Goal: Information Seeking & Learning: Learn about a topic

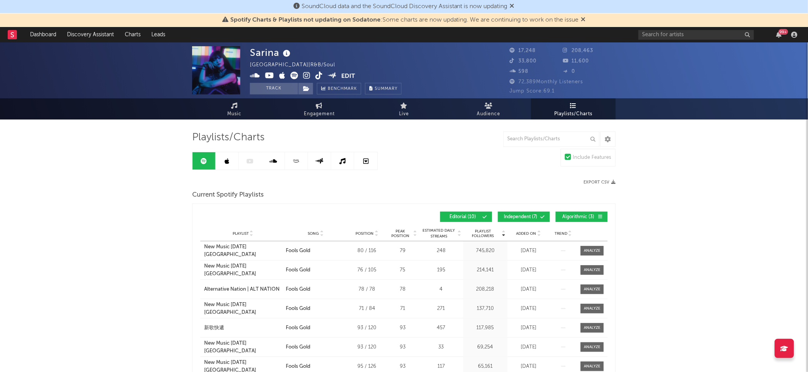
click at [530, 230] on div "Added On" at bounding box center [528, 233] width 39 height 6
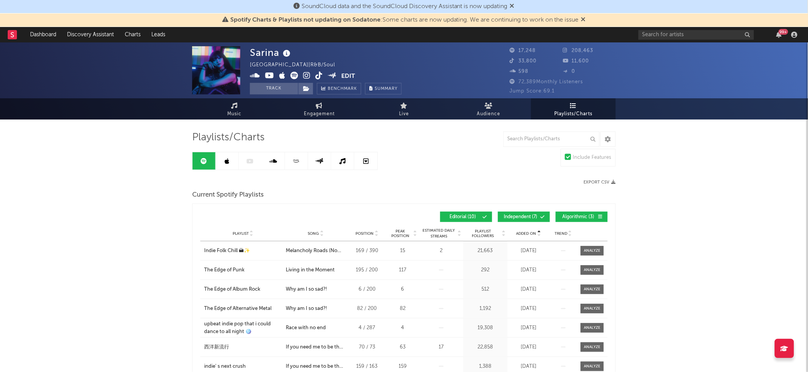
click at [530, 230] on div "Added On" at bounding box center [528, 233] width 39 height 6
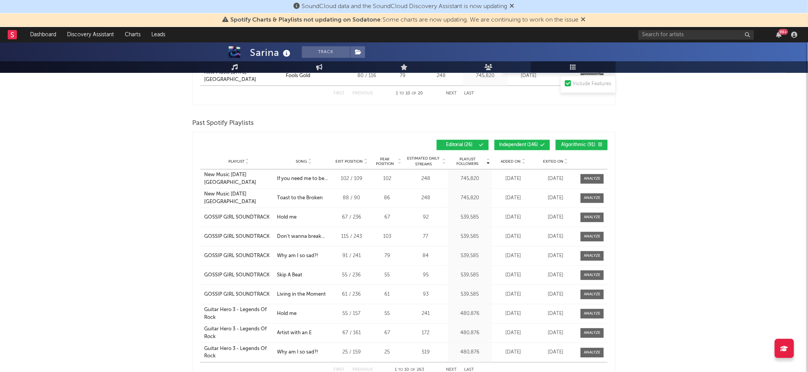
scroll to position [404, 0]
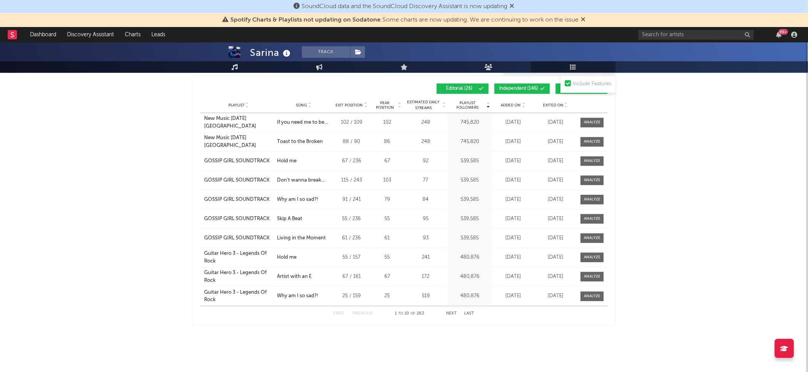
click at [514, 109] on div "Playlist City Song Exit Position Peak Position Estimated Daily Streams Playlist…" at bounding box center [403, 105] width 407 height 15
click at [510, 103] on span "Added On" at bounding box center [511, 105] width 20 height 5
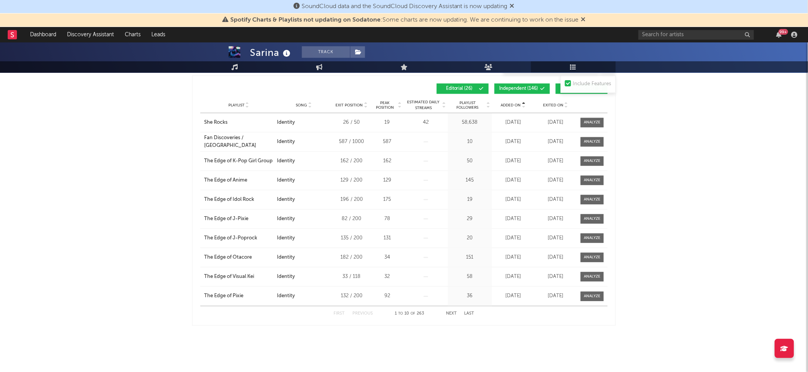
click at [510, 103] on span "Added On" at bounding box center [511, 105] width 20 height 5
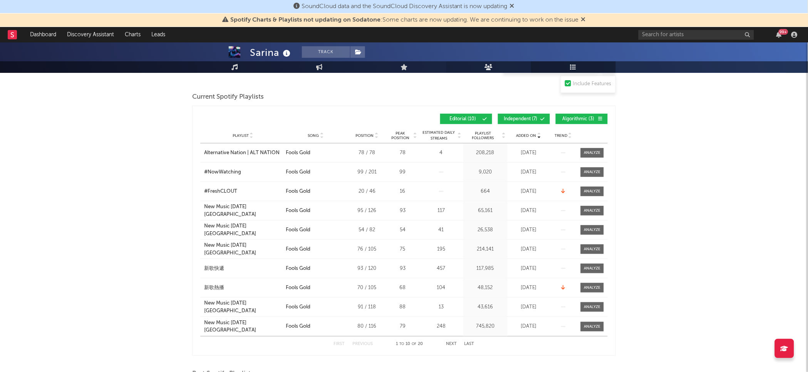
scroll to position [0, 0]
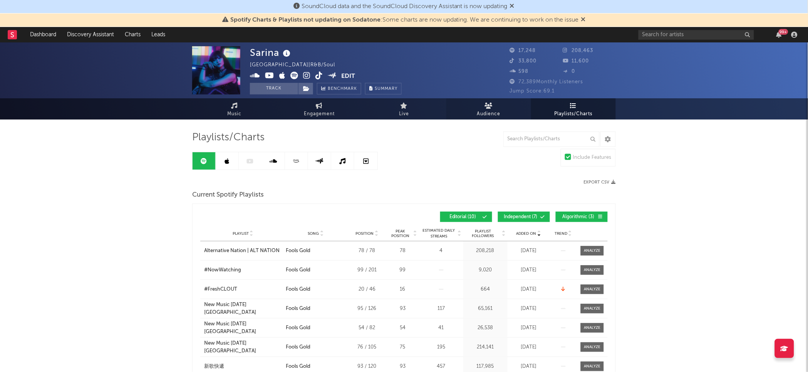
click at [468, 103] on link "Audience" at bounding box center [488, 108] width 85 height 21
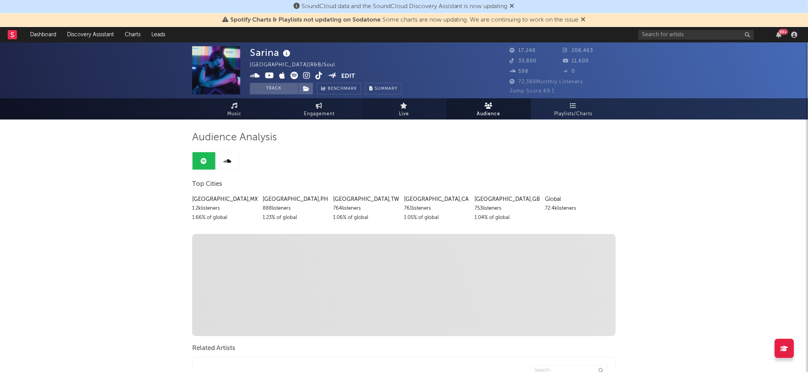
click at [406, 114] on span "Live" at bounding box center [404, 113] width 10 height 9
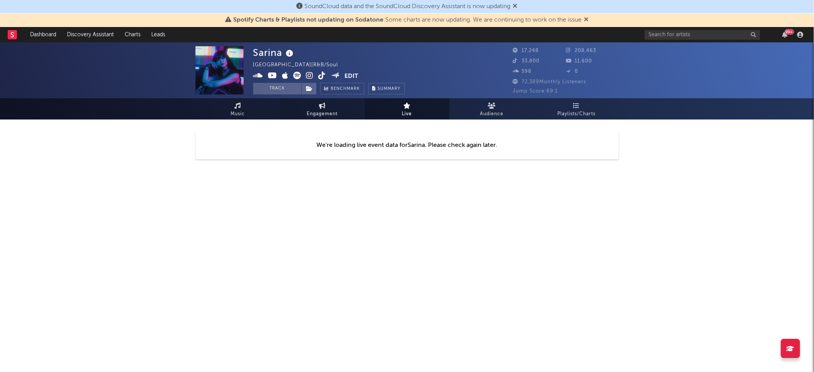
click at [316, 107] on link "Engagement" at bounding box center [322, 108] width 85 height 21
select select "1w"
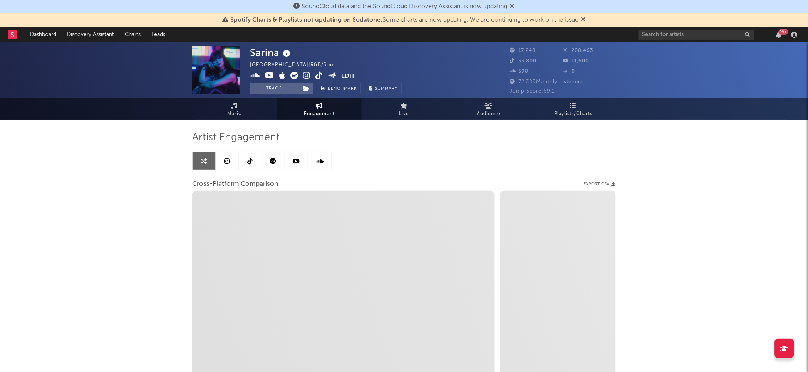
select select "1m"
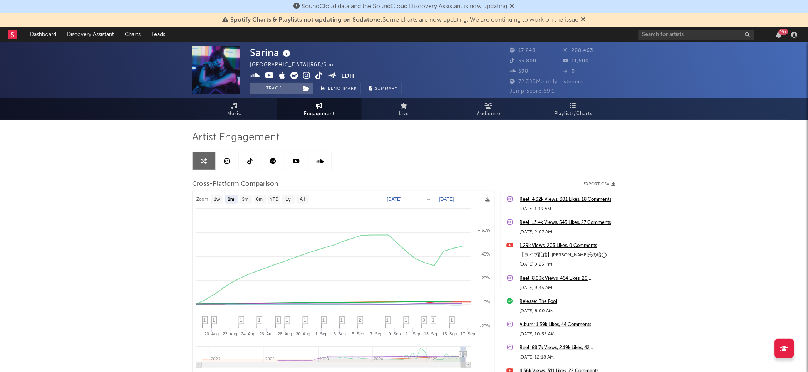
click at [326, 112] on span "Engagement" at bounding box center [319, 113] width 31 height 9
click at [318, 112] on span "Engagement" at bounding box center [319, 113] width 31 height 9
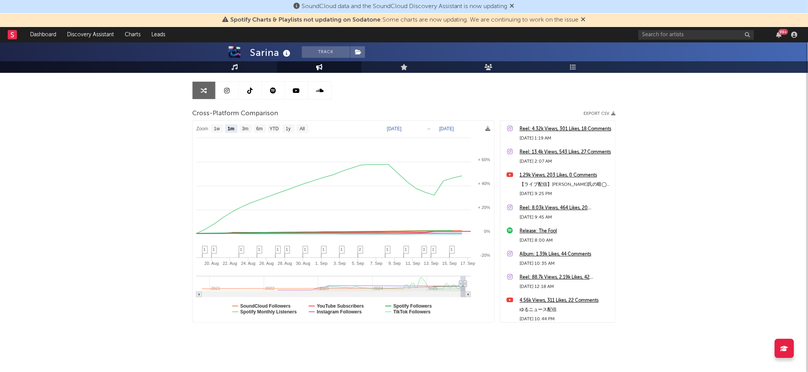
scroll to position [75, 0]
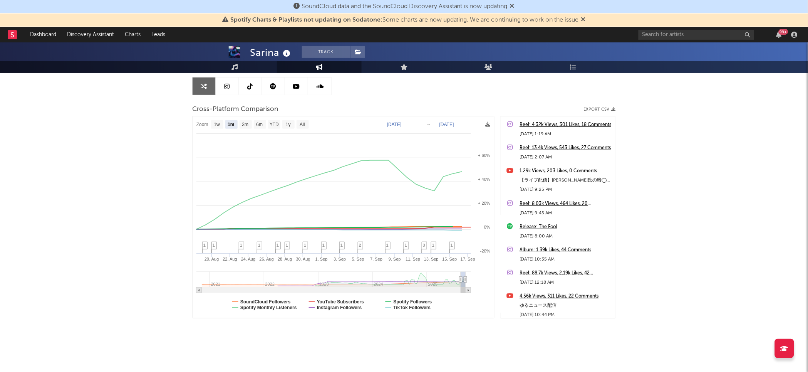
click at [224, 84] on icon at bounding box center [226, 86] width 5 height 6
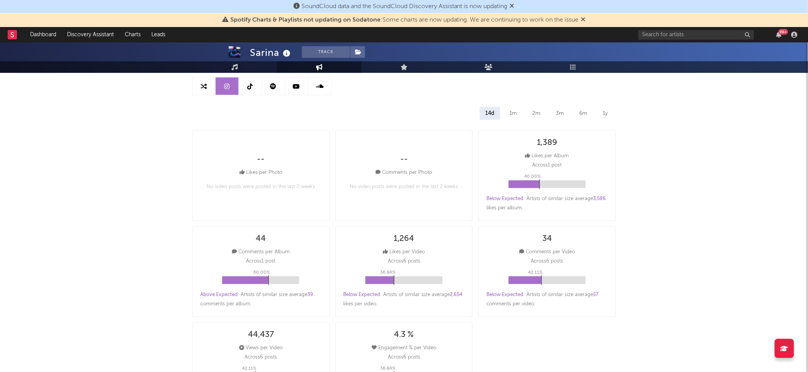
select select "6m"
click at [496, 114] on div "14d" at bounding box center [490, 113] width 20 height 13
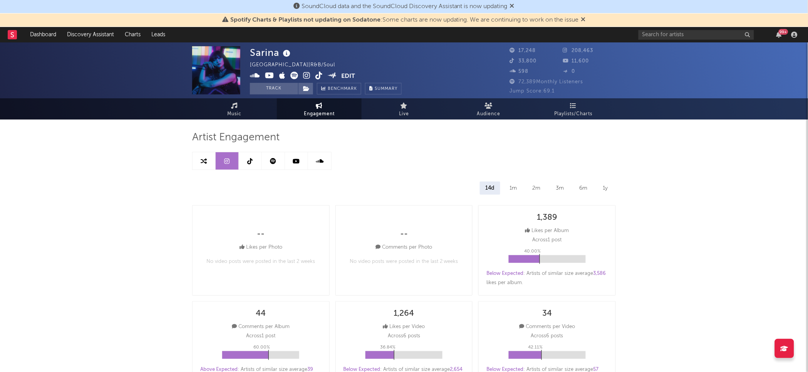
click at [255, 161] on link at bounding box center [250, 160] width 23 height 17
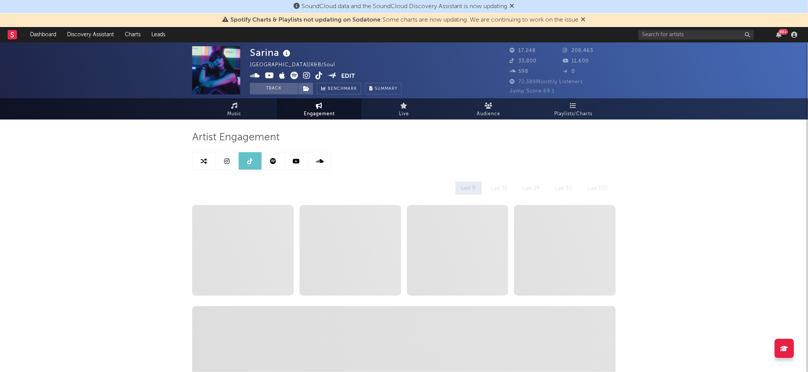
select select "1w"
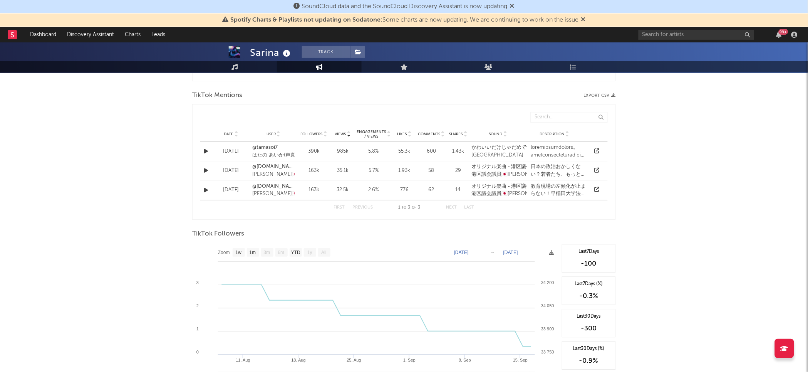
scroll to position [493, 0]
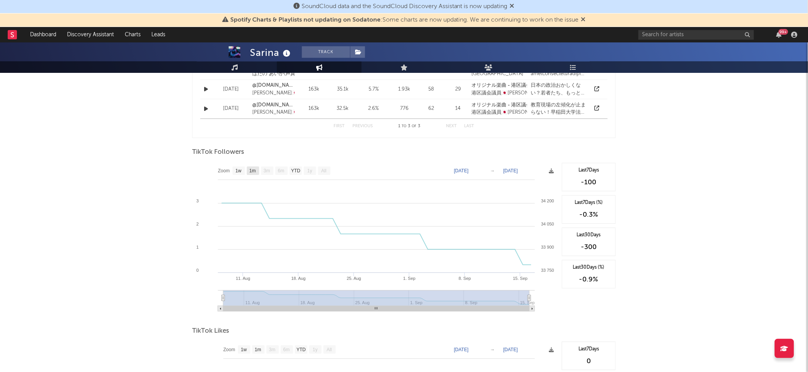
click at [248, 170] on rect at bounding box center [253, 170] width 12 height 8
select select "1m"
type input "[DATE]"
click at [243, 173] on rect at bounding box center [239, 170] width 12 height 8
select select "1w"
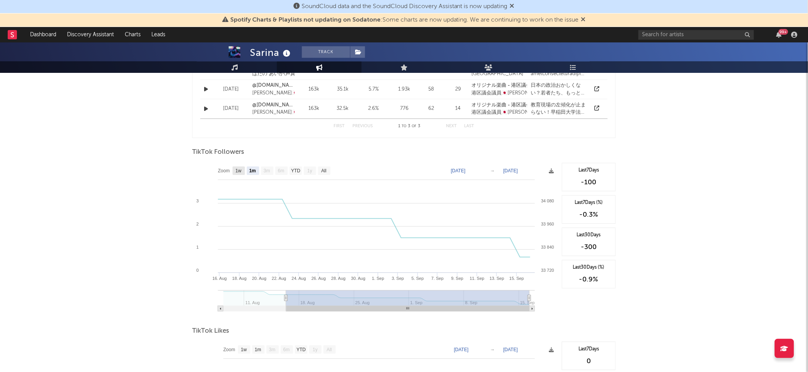
type input "[DATE]"
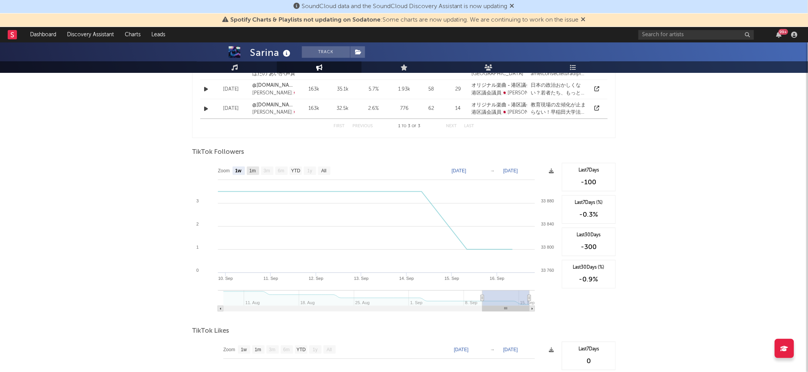
click at [257, 172] on rect at bounding box center [253, 170] width 12 height 8
select select "1m"
type input "[DATE]"
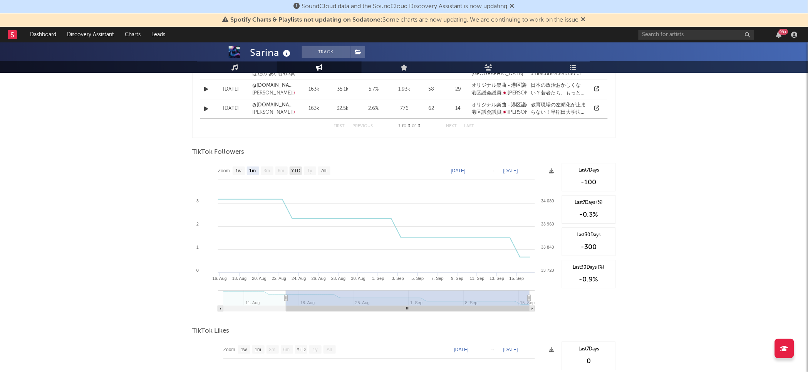
click at [296, 171] on text "YTD" at bounding box center [295, 170] width 9 height 5
select select "YTD"
type input "[DATE]"
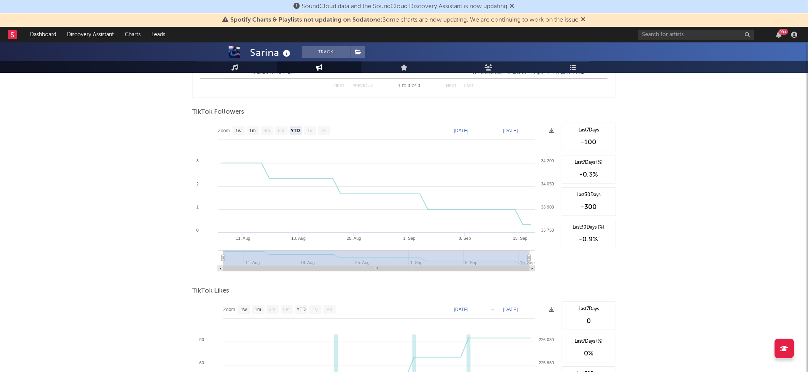
scroll to position [533, 0]
click at [298, 133] on text "YTD" at bounding box center [295, 131] width 9 height 5
click at [227, 131] on text "Zoom" at bounding box center [224, 131] width 12 height 5
click at [237, 131] on text "1w" at bounding box center [239, 131] width 6 height 5
select select "1w"
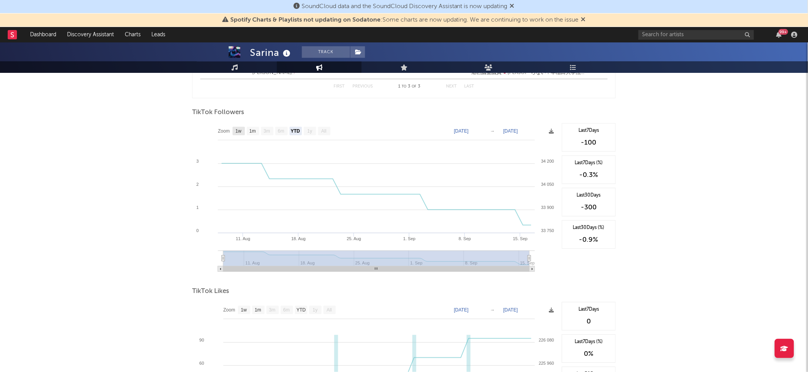
type input "[DATE]"
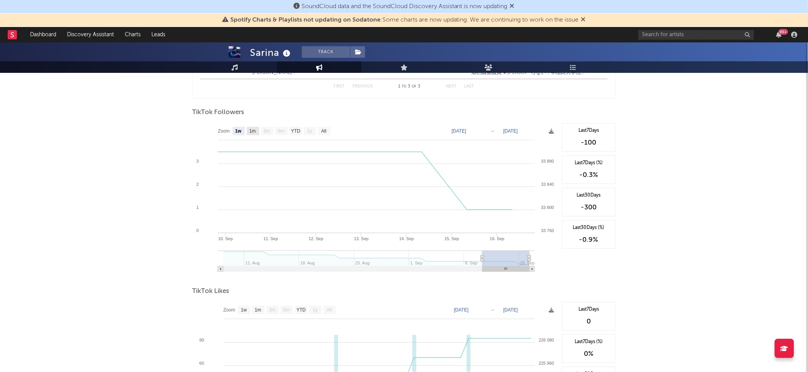
click at [250, 131] on text "1m" at bounding box center [253, 131] width 7 height 5
select select "1m"
type input "[DATE]"
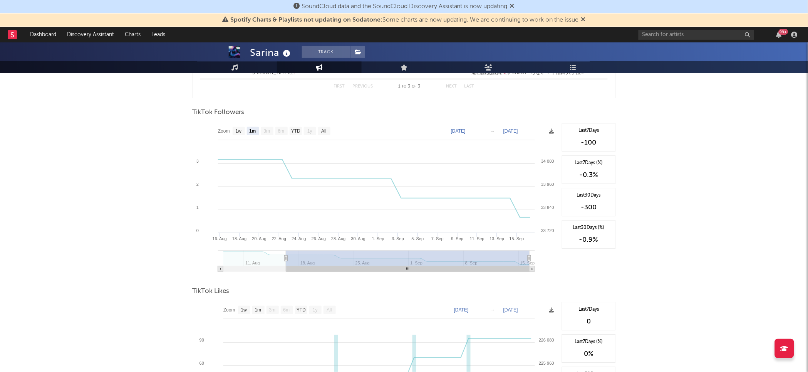
click at [270, 130] on text "3m" at bounding box center [267, 131] width 7 height 5
click at [297, 129] on text "YTD" at bounding box center [295, 131] width 9 height 5
select select "YTD"
type input "[DATE]"
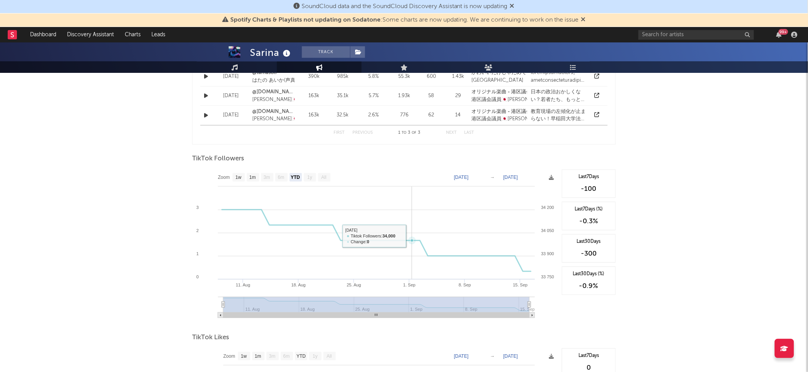
scroll to position [667, 0]
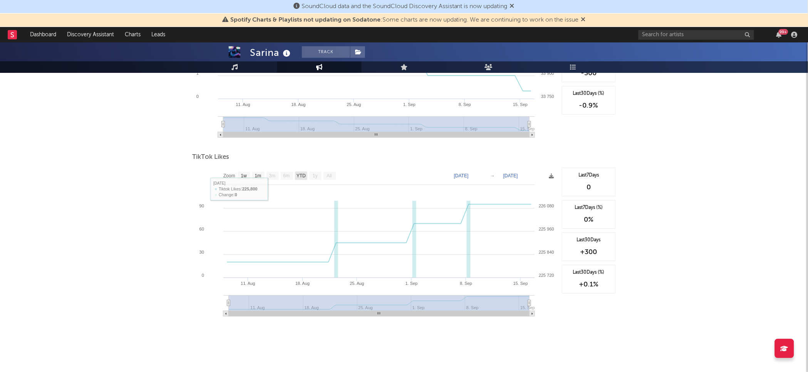
click at [301, 175] on text "YTD" at bounding box center [300, 175] width 9 height 5
select select "YTD"
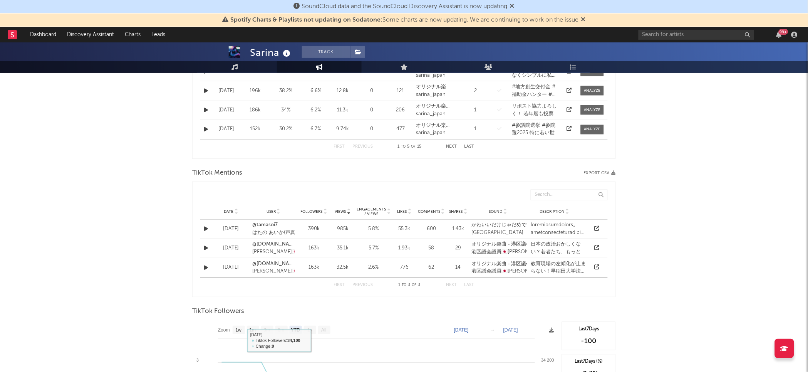
scroll to position [33, 0]
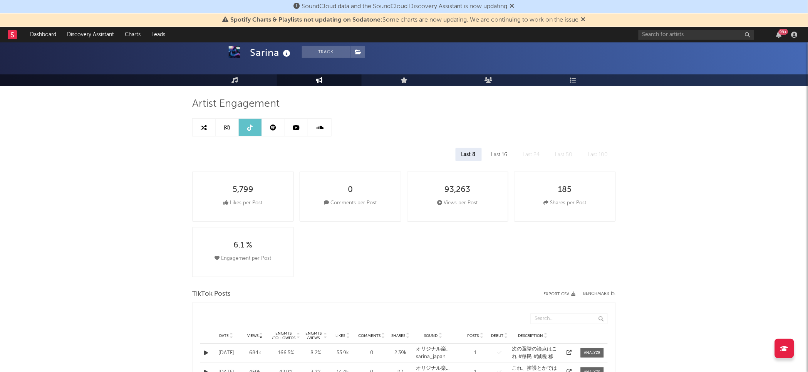
click at [227, 132] on link at bounding box center [227, 127] width 23 height 17
select select "6m"
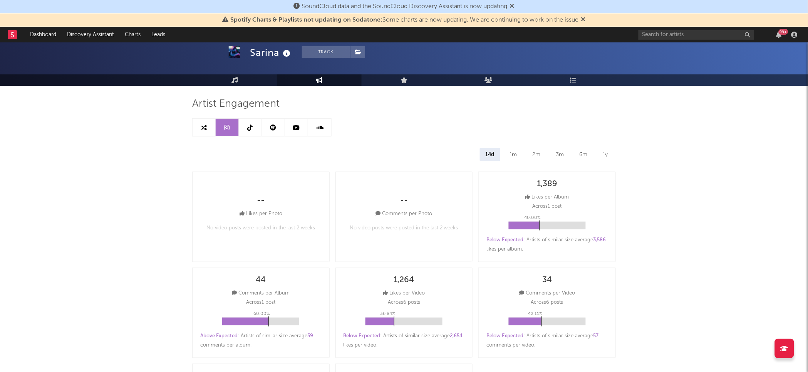
click at [272, 128] on icon at bounding box center [273, 127] width 6 height 6
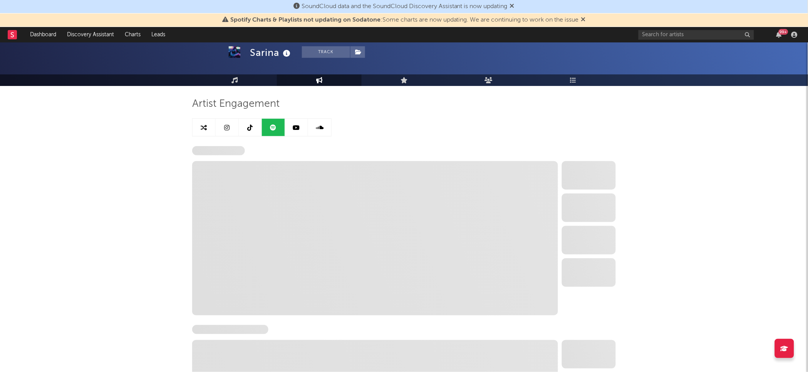
select select "6m"
select select "1w"
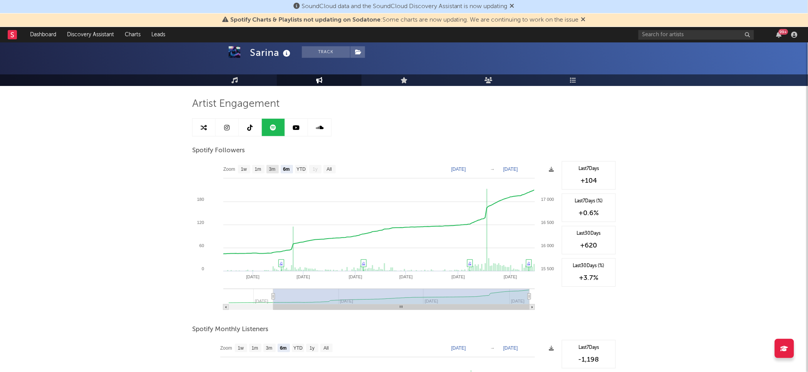
click at [277, 169] on rect at bounding box center [272, 169] width 12 height 8
select select "3m"
type input "[DATE]"
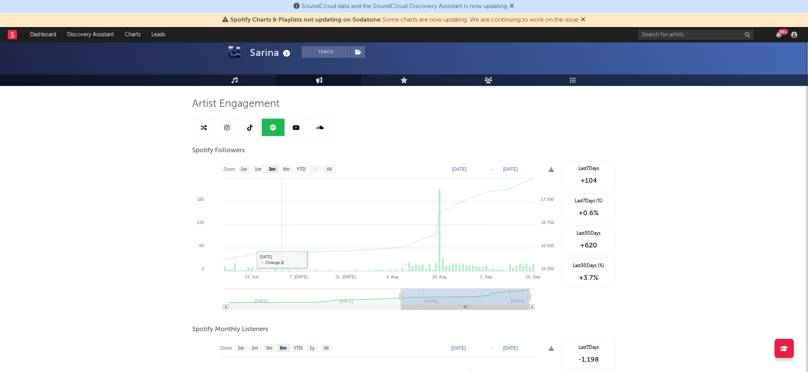
scroll to position [199, 0]
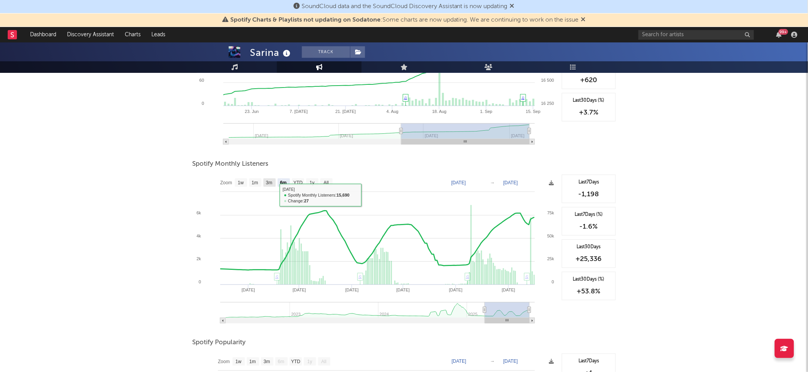
click at [273, 186] on rect at bounding box center [269, 182] width 12 height 8
select select "3m"
type input "[DATE]"
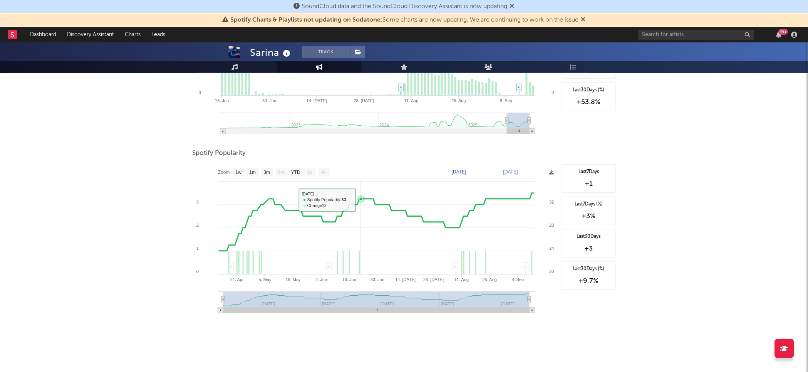
scroll to position [207, 0]
